Goal: Register for event/course

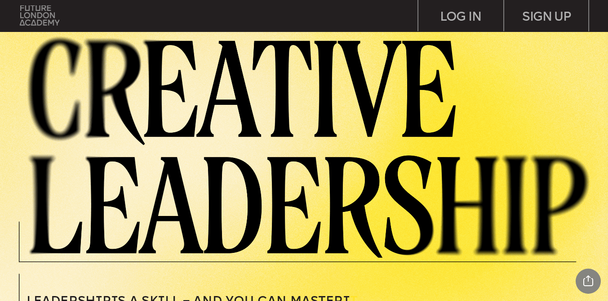
click at [45, 17] on img at bounding box center [40, 15] width 40 height 20
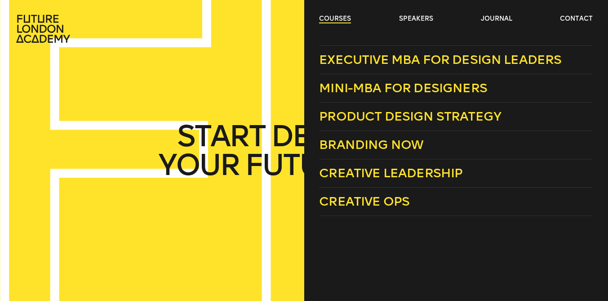
click at [341, 15] on link "courses" at bounding box center [335, 18] width 32 height 9
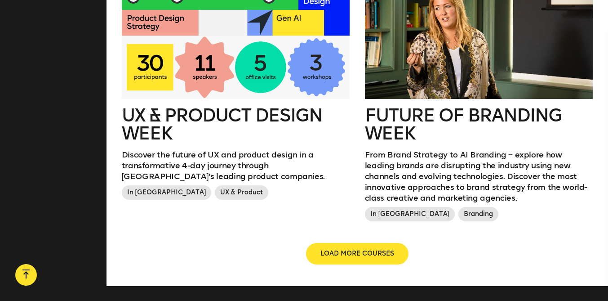
scroll to position [1177, 0]
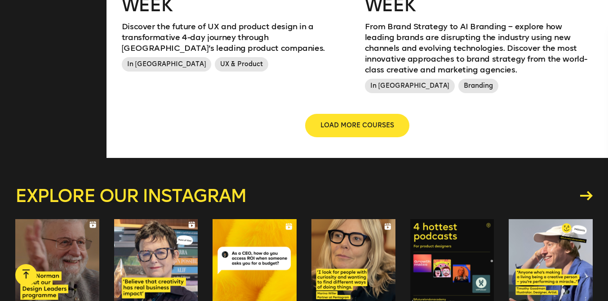
click at [346, 133] on button "LOAD MORE COURSES" at bounding box center [357, 126] width 102 height 22
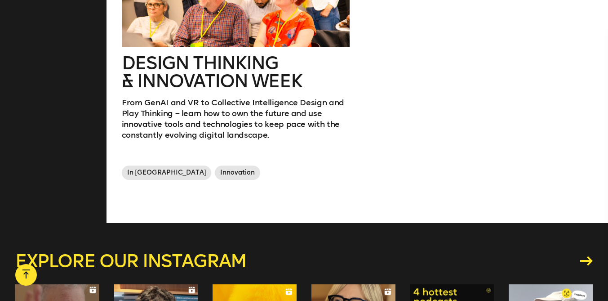
scroll to position [1352, 0]
